Goal: Navigation & Orientation: Find specific page/section

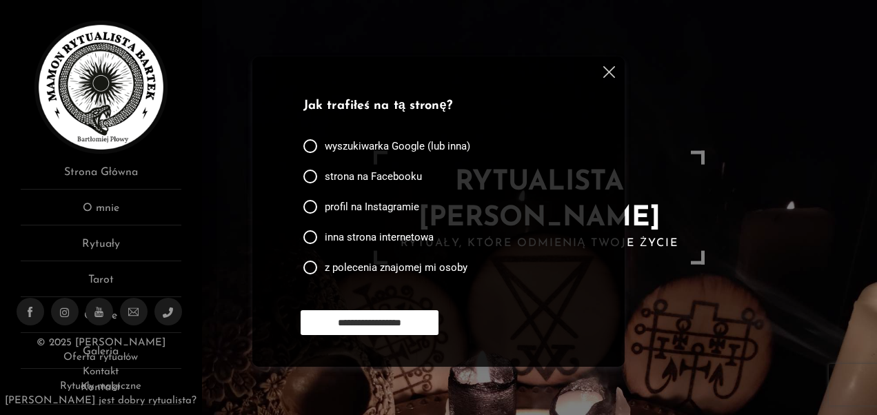
scroll to position [138, 0]
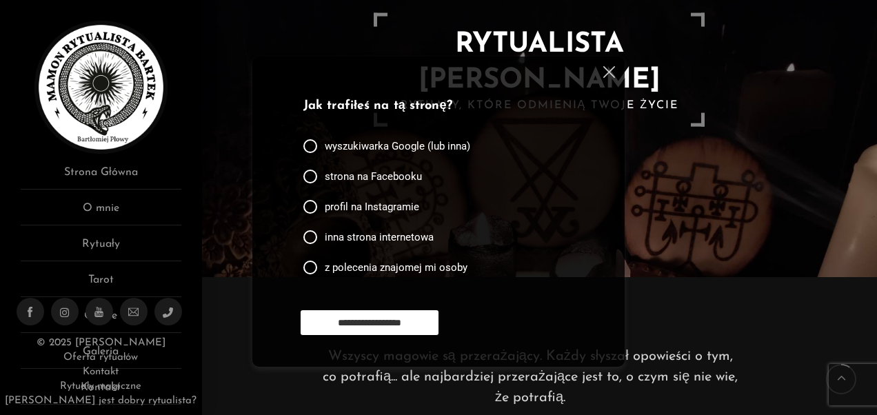
click at [606, 71] on img at bounding box center [609, 72] width 12 height 12
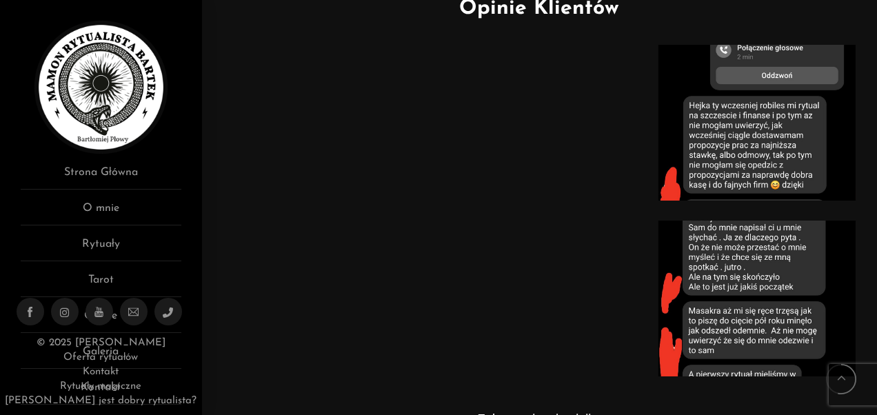
scroll to position [616, 0]
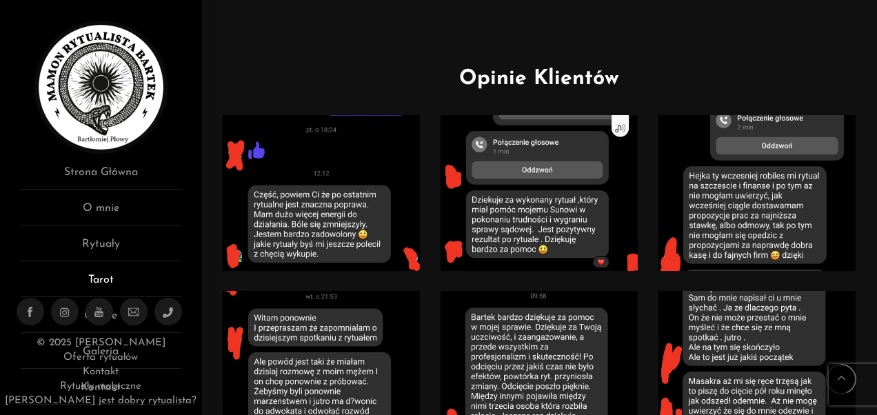
click at [102, 284] on link "Tarot" at bounding box center [101, 283] width 161 height 25
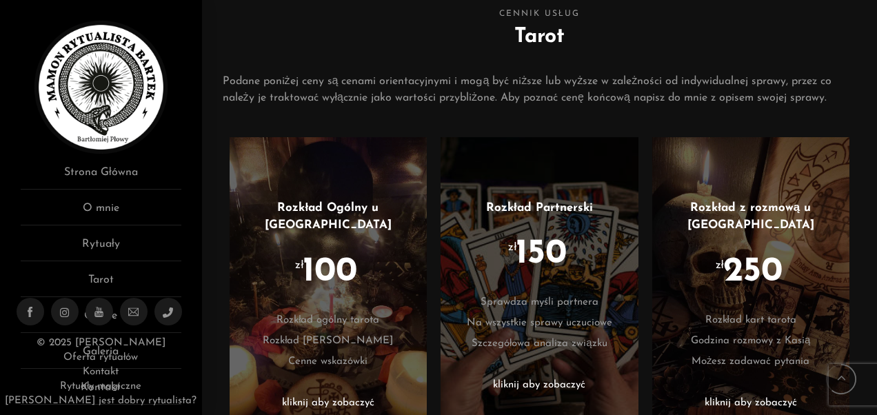
scroll to position [441, 0]
